Goal: Task Accomplishment & Management: Manage account settings

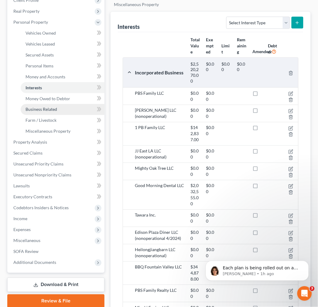
click at [61, 106] on link "Business Related" at bounding box center [63, 109] width 84 height 11
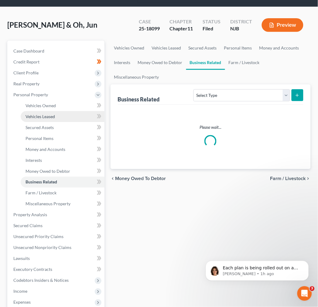
click at [67, 58] on ul "Case Dashboard Payments Invoices Payments Payments Credit Report Client Profile" at bounding box center [56, 193] width 96 height 295
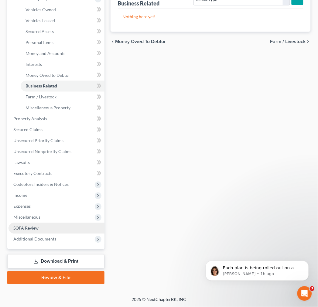
click at [59, 231] on link "SOFA Review" at bounding box center [56, 228] width 96 height 11
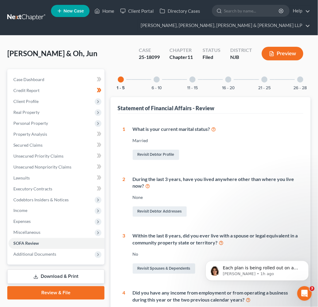
click at [233, 82] on div "16 - 20" at bounding box center [228, 79] width 21 height 21
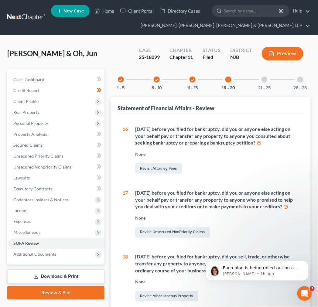
click at [246, 77] on div "check 1 - 5 check 6 - 10 check 11 - 15 16 - 20 21 - 25 26 - 28" at bounding box center [210, 79] width 200 height 21
click at [257, 79] on div "21 - 25" at bounding box center [264, 79] width 21 height 21
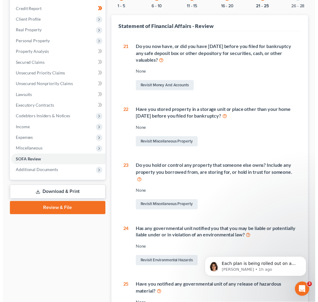
scroll to position [67, 0]
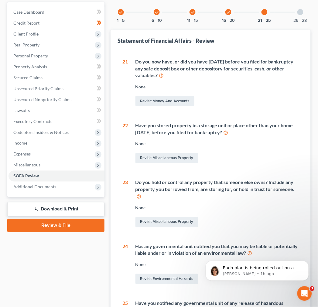
click at [290, 14] on div "26 - 28" at bounding box center [300, 12] width 21 height 21
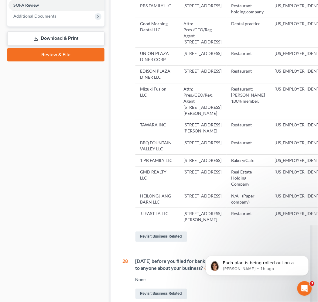
scroll to position [337, 0]
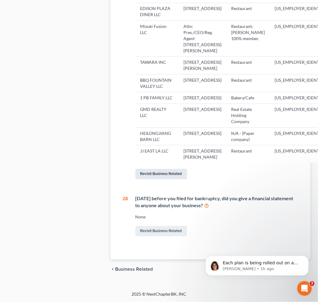
click at [165, 179] on link "Revisit Business Related" at bounding box center [161, 174] width 52 height 10
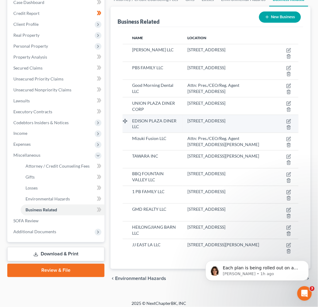
scroll to position [81, 0]
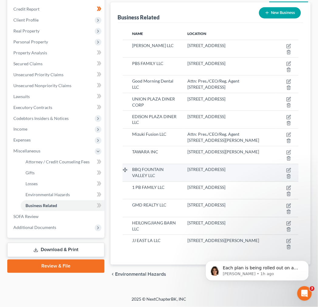
click at [229, 173] on div "1038 E Bastanchury Road Suite 236, Fullerton, CA 92835" at bounding box center [229, 170] width 85 height 6
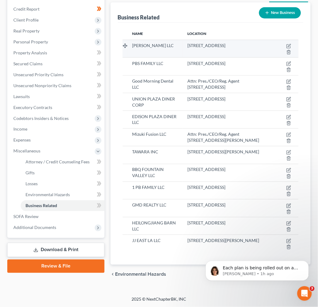
click at [284, 46] on td at bounding box center [288, 49] width 22 height 18
click at [285, 45] on td at bounding box center [288, 49] width 22 height 18
click at [290, 46] on icon "button" at bounding box center [288, 47] width 4 height 4
select select "member"
select select "33"
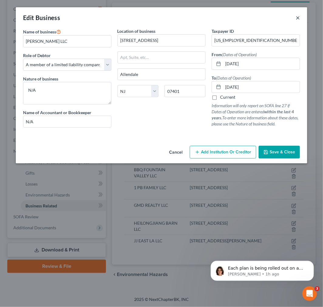
click at [299, 17] on button "×" at bounding box center [297, 17] width 4 height 7
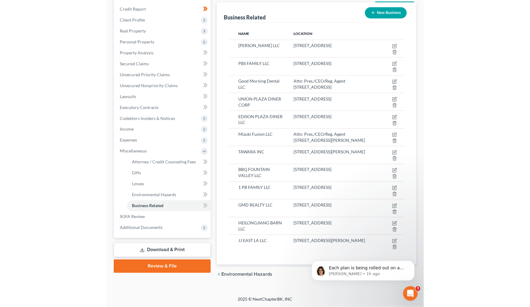
scroll to position [59, 0]
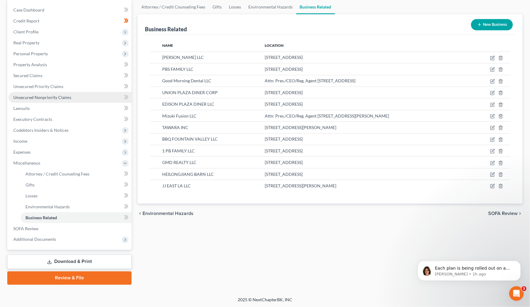
click at [71, 101] on link "Unsecured Nonpriority Claims" at bounding box center [69, 97] width 123 height 11
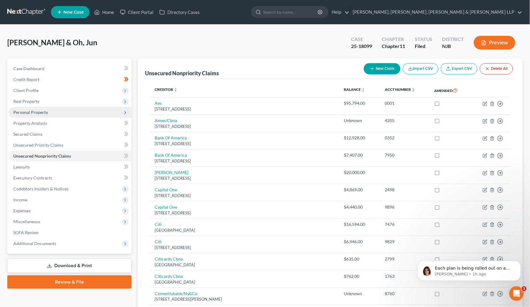
click at [62, 114] on span "Personal Property" at bounding box center [69, 112] width 123 height 11
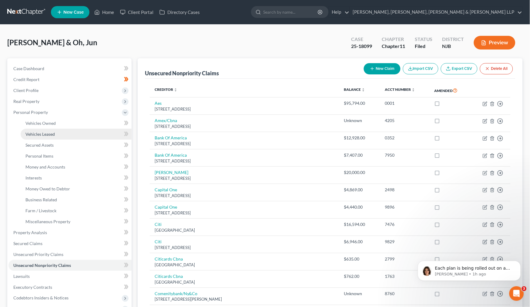
click at [72, 138] on link "Vehicles Leased" at bounding box center [76, 134] width 111 height 11
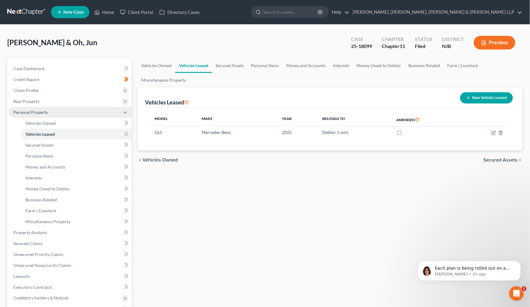
click at [61, 110] on span "Personal Property" at bounding box center [69, 112] width 123 height 11
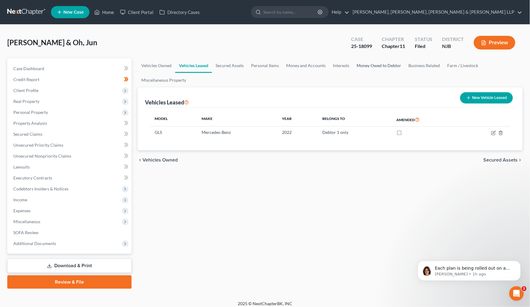
click at [317, 58] on link "Money Owed to Debtor" at bounding box center [379, 65] width 52 height 15
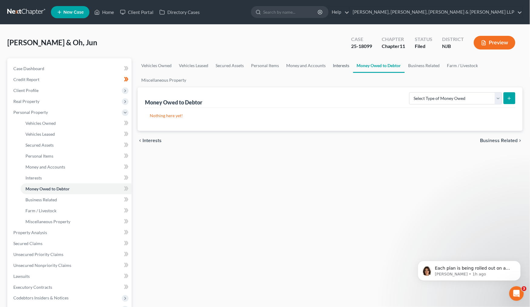
click at [317, 65] on link "Interests" at bounding box center [342, 65] width 24 height 15
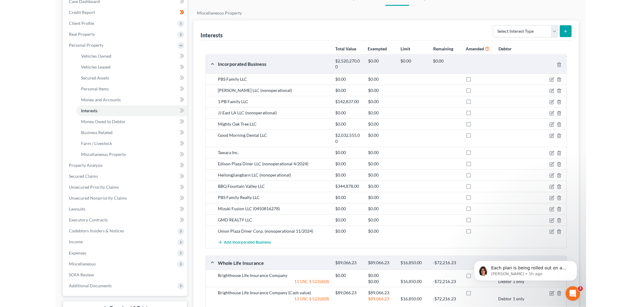
scroll to position [67, 0]
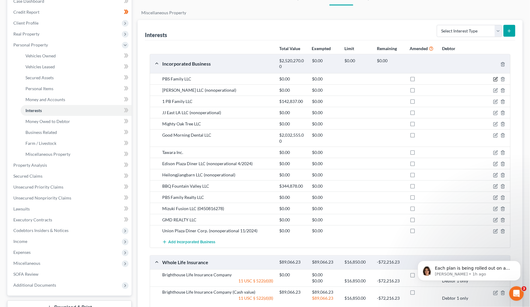
click at [317, 79] on icon "button" at bounding box center [496, 78] width 3 height 3
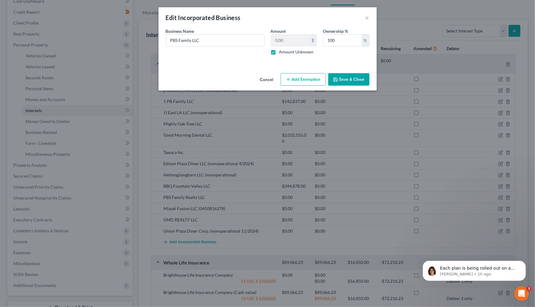
drag, startPoint x: 265, startPoint y: 80, endPoint x: 281, endPoint y: 130, distance: 52.9
click at [281, 130] on div "Edit Incorporated Business × An exemption set must first be selected from the F…" at bounding box center [267, 153] width 535 height 307
click at [317, 19] on button "×" at bounding box center [368, 17] width 4 height 7
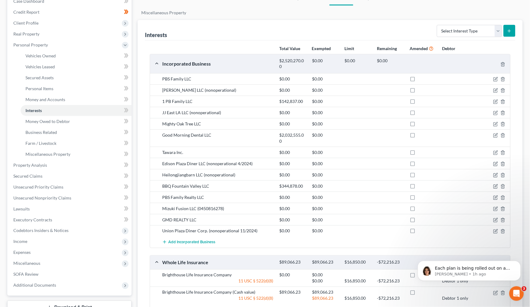
click at [246, 38] on div "Interests Select Interest Type 401K Annuity Bond Education IRA Government Bond …" at bounding box center [330, 30] width 371 height 20
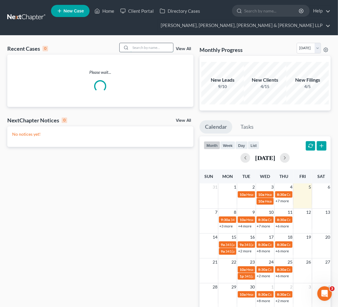
click at [147, 46] on input "search" at bounding box center [151, 47] width 42 height 9
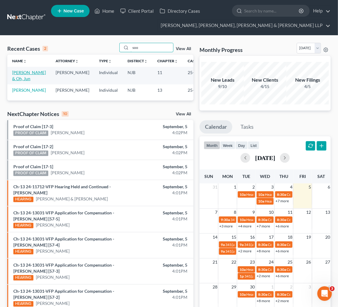
type input "soo"
click at [24, 73] on link "[PERSON_NAME] & Oh, Jun" at bounding box center [29, 75] width 34 height 11
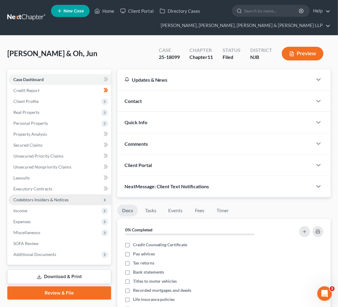
click at [40, 198] on span "Codebtors Insiders & Notices" at bounding box center [40, 199] width 55 height 5
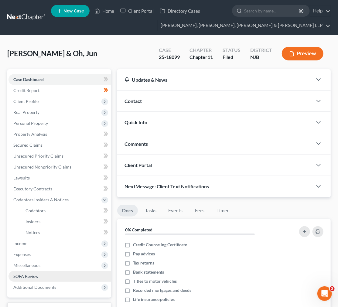
click at [46, 280] on link "SOFA Review" at bounding box center [59, 276] width 103 height 11
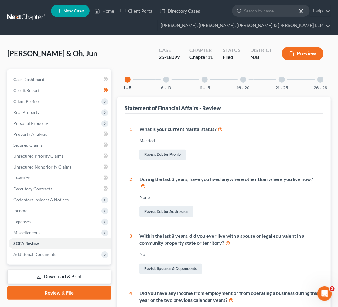
click at [322, 75] on div "26 - 28" at bounding box center [320, 79] width 21 height 21
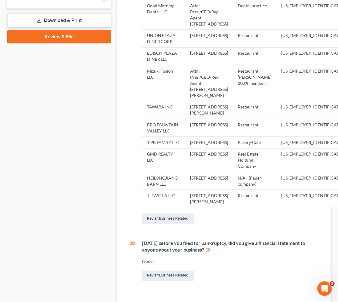
scroll to position [404, 0]
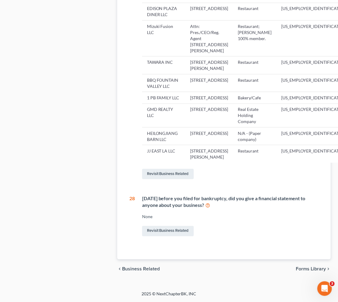
click at [165, 180] on div "Revisit Business Related" at bounding box center [233, 173] width 182 height 13
click at [168, 179] on link "Revisit Business Related" at bounding box center [168, 174] width 52 height 10
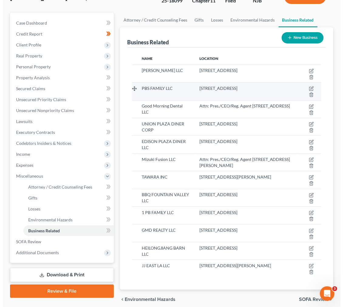
scroll to position [67, 0]
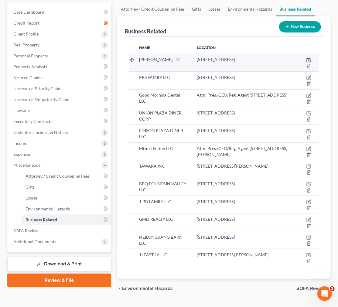
click at [308, 59] on icon "button" at bounding box center [308, 60] width 5 height 5
select select "member"
select select "33"
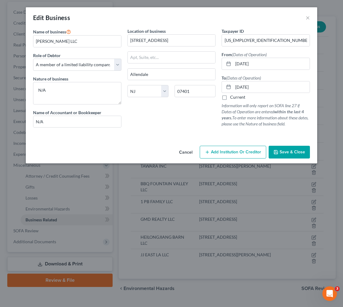
click at [138, 13] on div "Edit Business ×" at bounding box center [171, 17] width 291 height 21
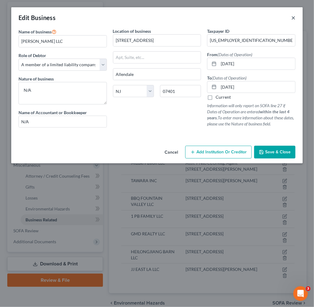
click at [294, 14] on button "×" at bounding box center [293, 17] width 4 height 7
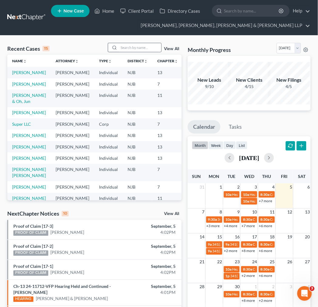
click at [117, 47] on icon at bounding box center [114, 47] width 5 height 5
click at [124, 47] on input "search" at bounding box center [140, 47] width 42 height 9
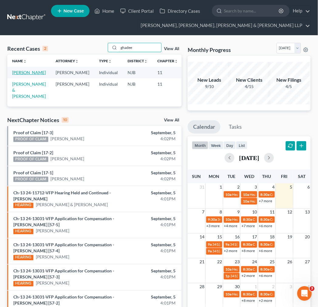
type input "ghadee"
click at [16, 73] on link "[PERSON_NAME]" at bounding box center [29, 72] width 34 height 5
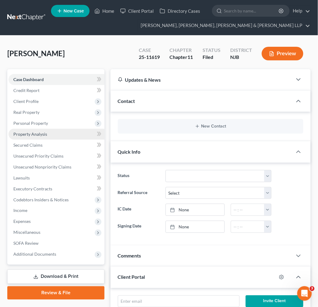
click at [63, 139] on link "Property Analysis" at bounding box center [56, 134] width 96 height 11
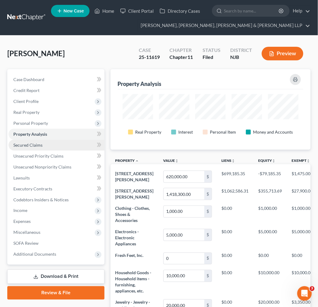
click at [61, 147] on link "Secured Claims" at bounding box center [56, 145] width 96 height 11
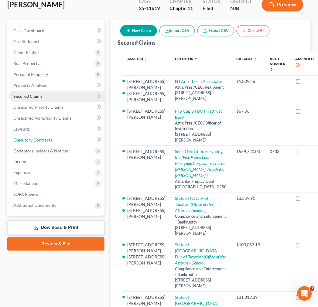
click at [62, 139] on link "Executory Contracts" at bounding box center [56, 139] width 96 height 11
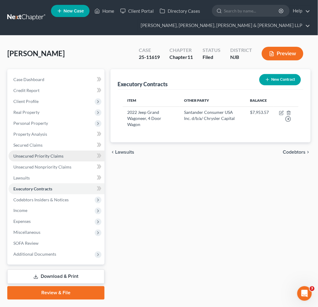
click at [61, 158] on link "Unsecured Priority Claims" at bounding box center [56, 155] width 96 height 11
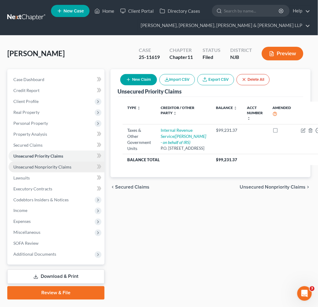
click at [62, 167] on span "Unsecured Nonpriority Claims" at bounding box center [42, 166] width 58 height 5
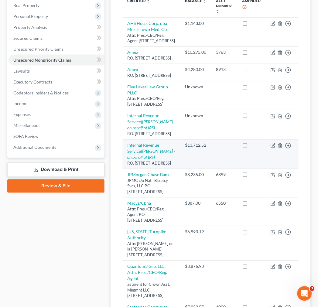
scroll to position [5, 0]
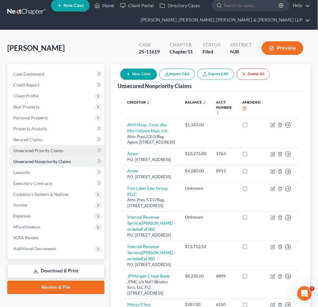
click at [66, 146] on link "Unsecured Priority Claims" at bounding box center [56, 150] width 96 height 11
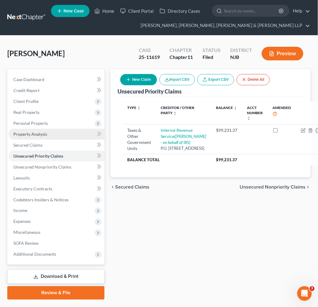
click at [53, 135] on link "Property Analysis" at bounding box center [56, 134] width 96 height 11
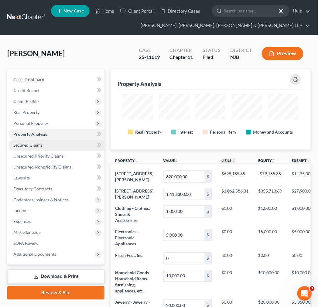
scroll to position [80, 200]
click at [54, 142] on link "Secured Claims" at bounding box center [56, 145] width 96 height 11
